Goal: Task Accomplishment & Management: Use online tool/utility

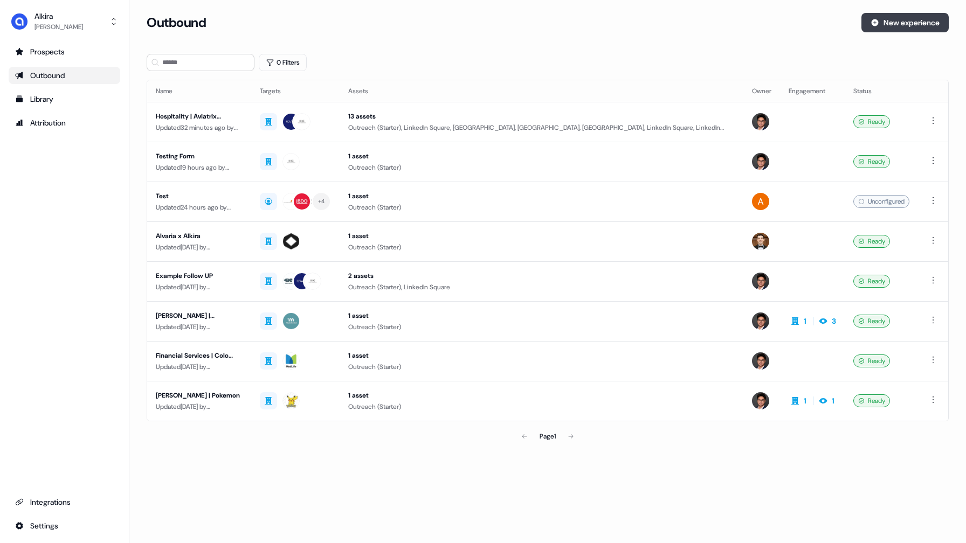
click at [894, 23] on button "New experience" at bounding box center [904, 22] width 87 height 19
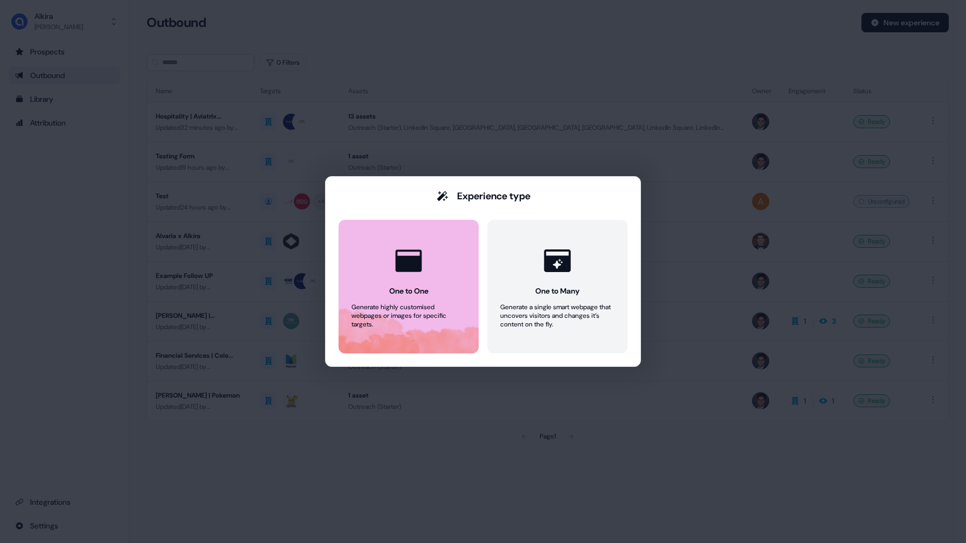
click at [427, 294] on div "One to One" at bounding box center [408, 291] width 39 height 11
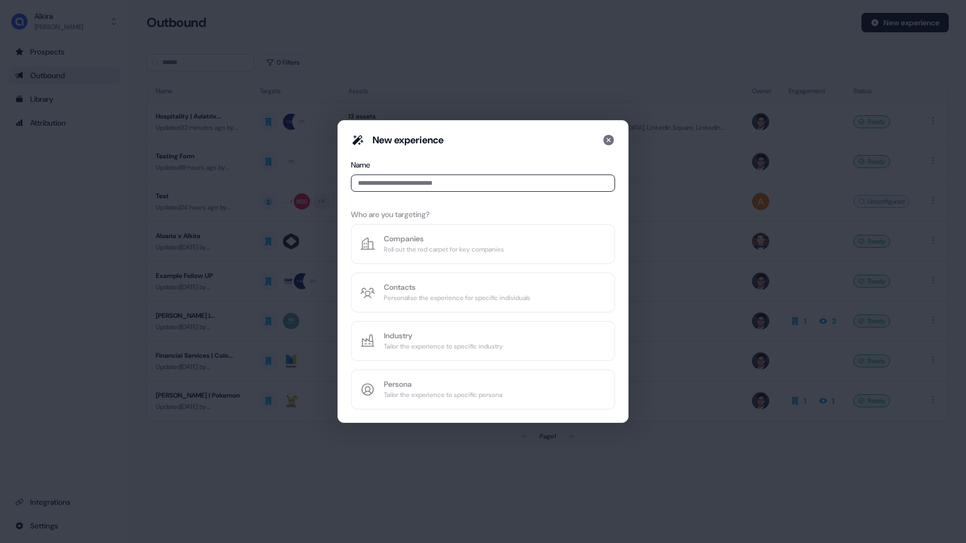
click at [410, 247] on div "New experience Name Who are you targeting? Companies Roll out the red carpet fo…" at bounding box center [483, 272] width 264 height 276
click at [402, 185] on input at bounding box center [483, 183] width 264 height 17
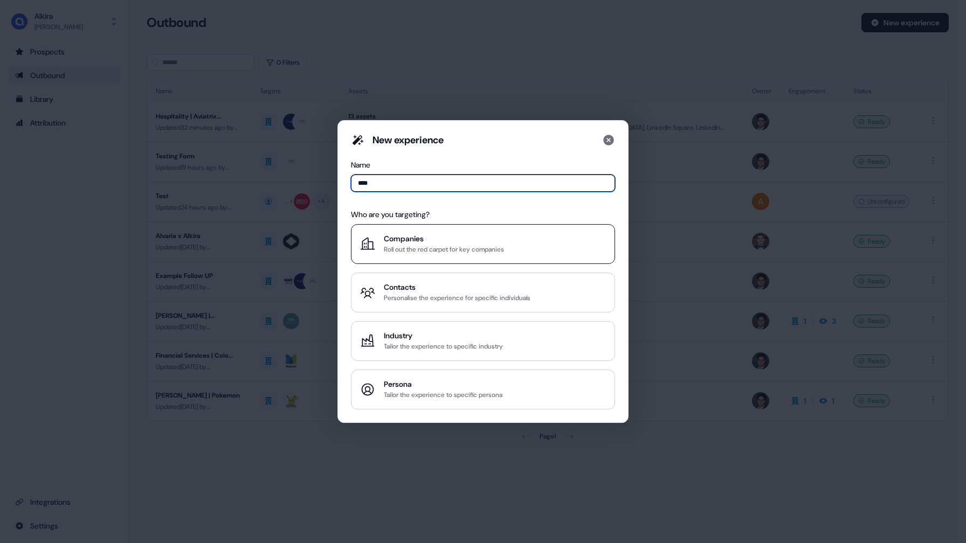
type input "****"
click at [448, 247] on div "Roll out the red carpet for key companies" at bounding box center [444, 249] width 120 height 11
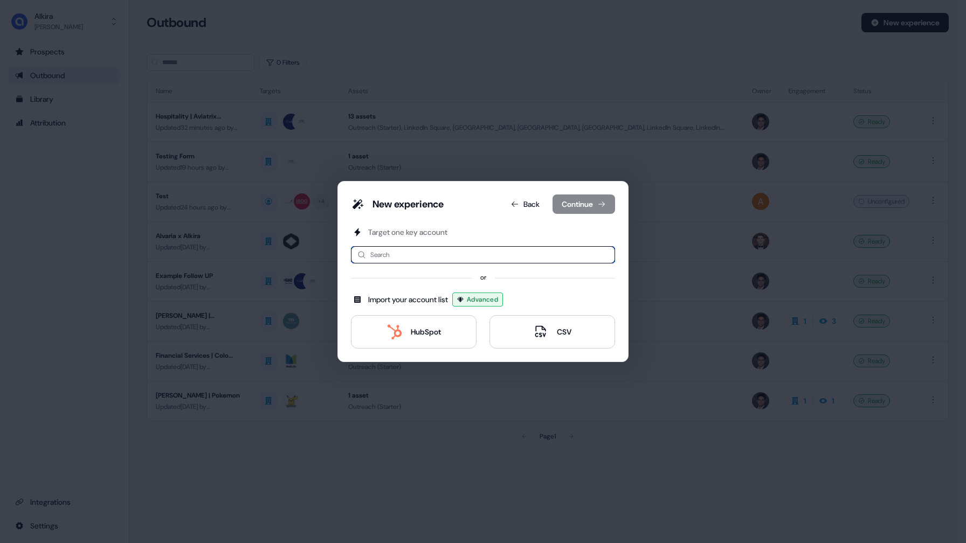
click at [440, 253] on input at bounding box center [483, 254] width 264 height 17
click at [428, 333] on div "HubSpot" at bounding box center [426, 332] width 30 height 11
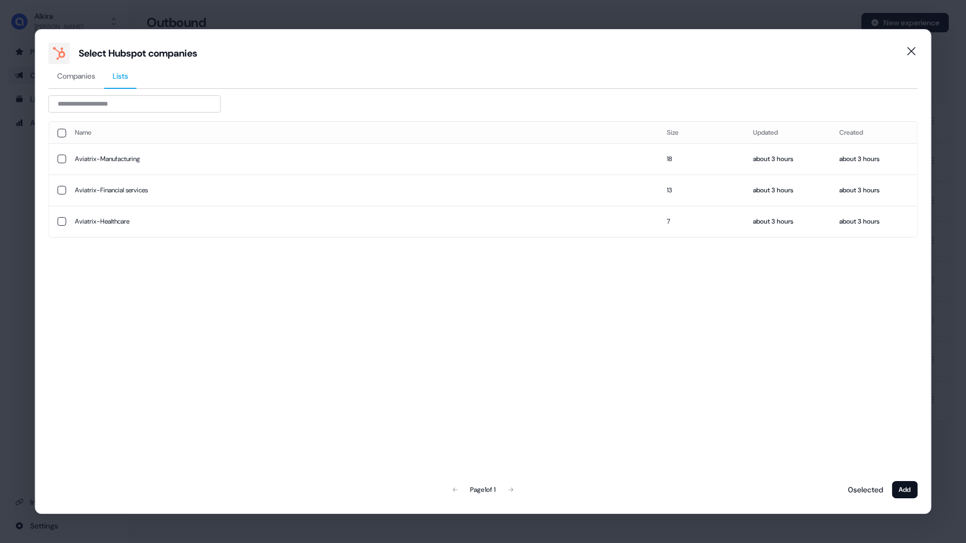
click at [117, 78] on span "Lists" at bounding box center [121, 76] width 16 height 11
click at [910, 50] on icon "Close" at bounding box center [911, 51] width 8 height 8
